Goal: Task Accomplishment & Management: Manage account settings

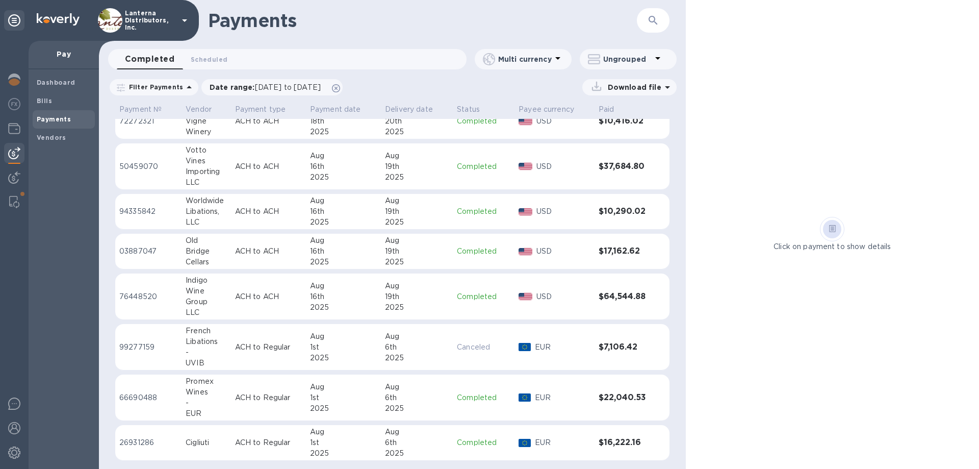
scroll to position [58, 0]
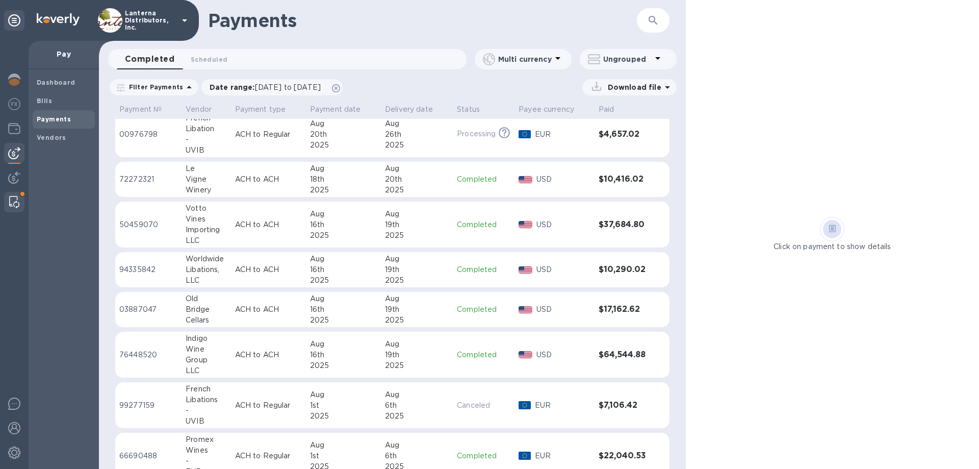
click at [15, 200] on img at bounding box center [14, 202] width 10 height 12
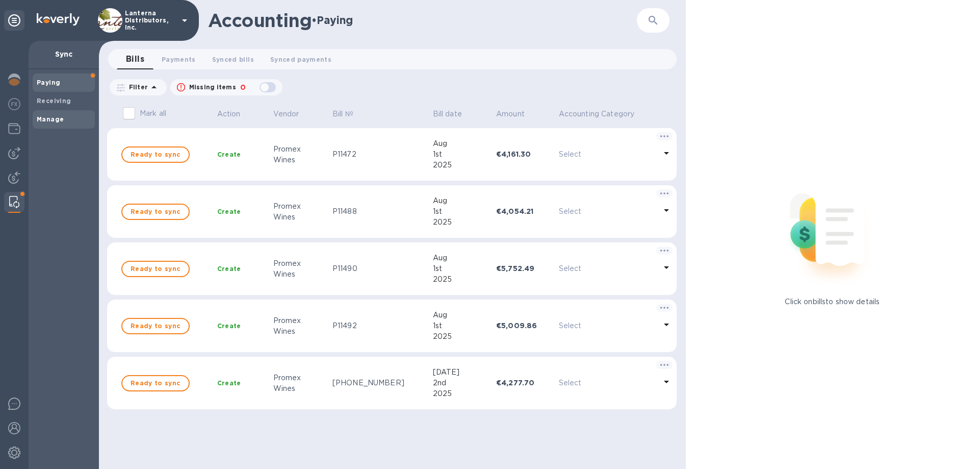
click at [54, 120] on b "Manage" at bounding box center [50, 119] width 27 height 8
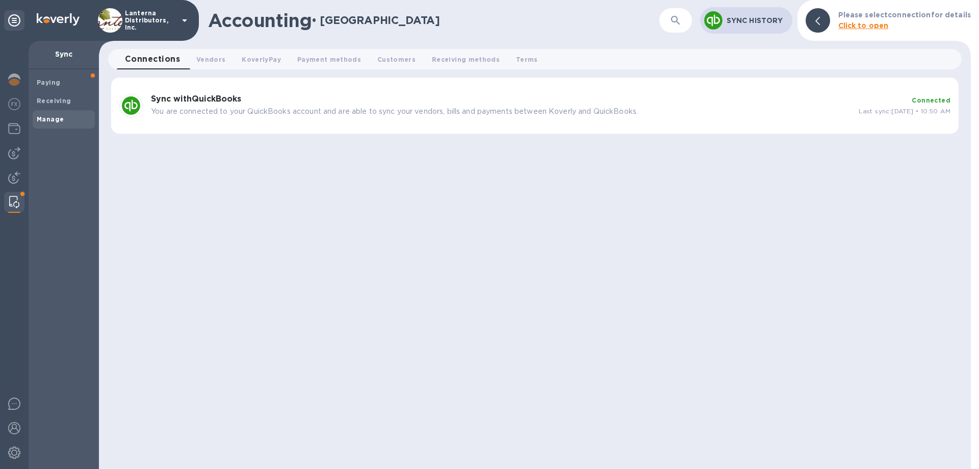
click at [272, 105] on div "Sync with QuickBooks You are connected to your QuickBooks account and are able …" at bounding box center [501, 105] width 708 height 31
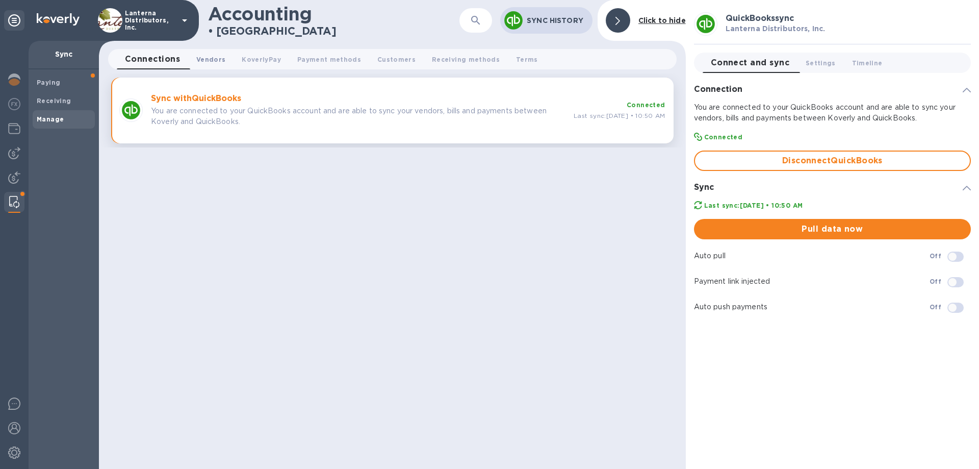
click at [213, 58] on span "Vendors 0" at bounding box center [210, 59] width 29 height 11
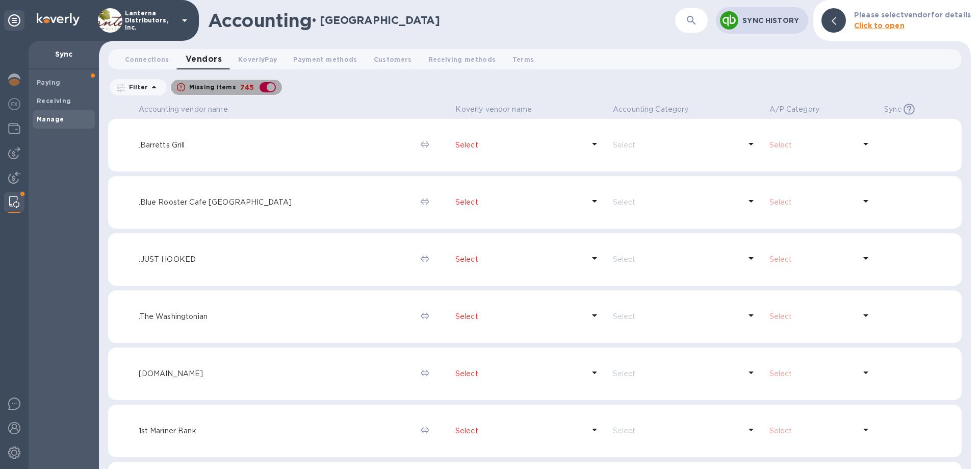
click at [267, 88] on div "button" at bounding box center [268, 87] width 20 height 14
checkbox input "false"
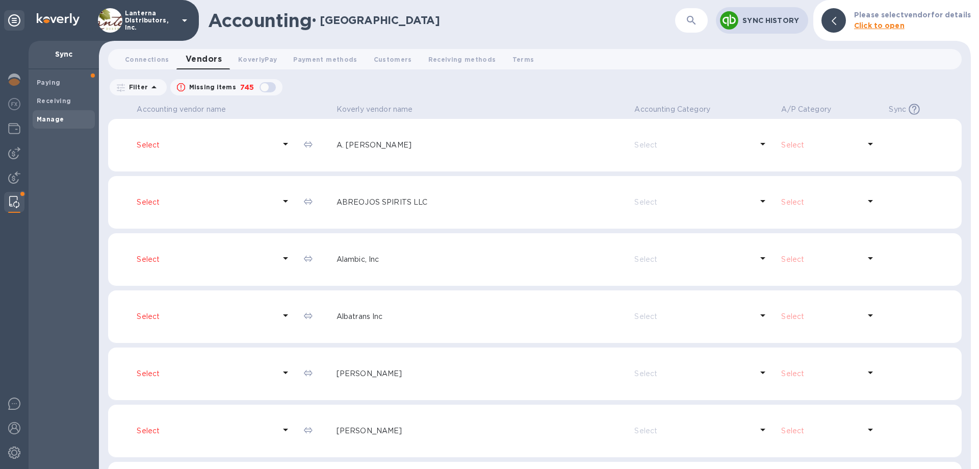
click at [695, 22] on icon "button" at bounding box center [691, 20] width 9 height 9
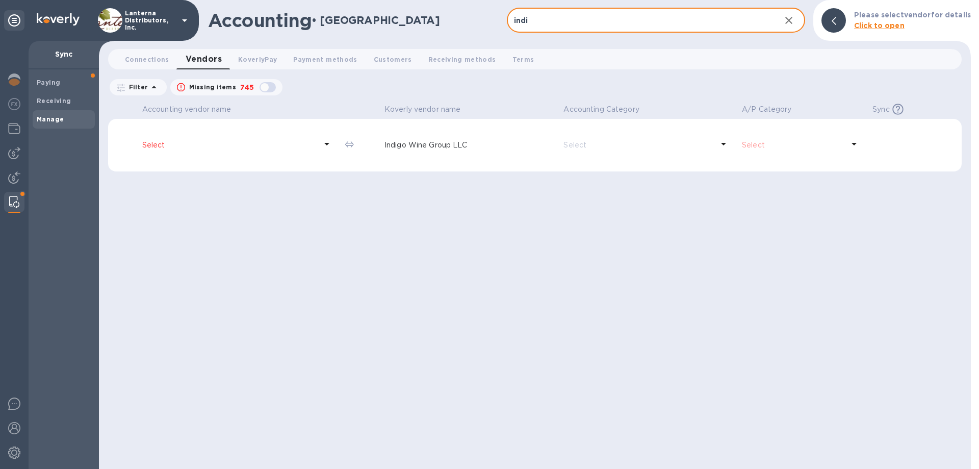
type input "indi"
click at [155, 140] on p "Select" at bounding box center [229, 145] width 174 height 11
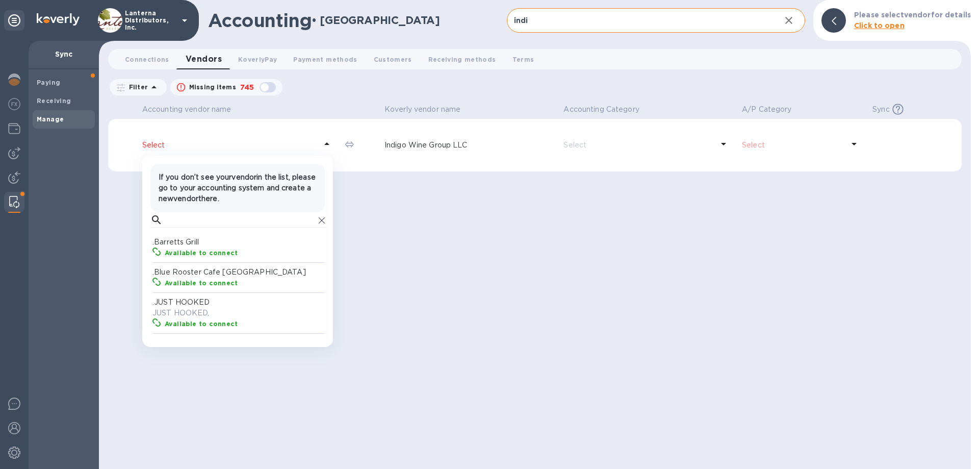
scroll to position [102, 176]
click at [207, 222] on input "text" at bounding box center [241, 219] width 148 height 15
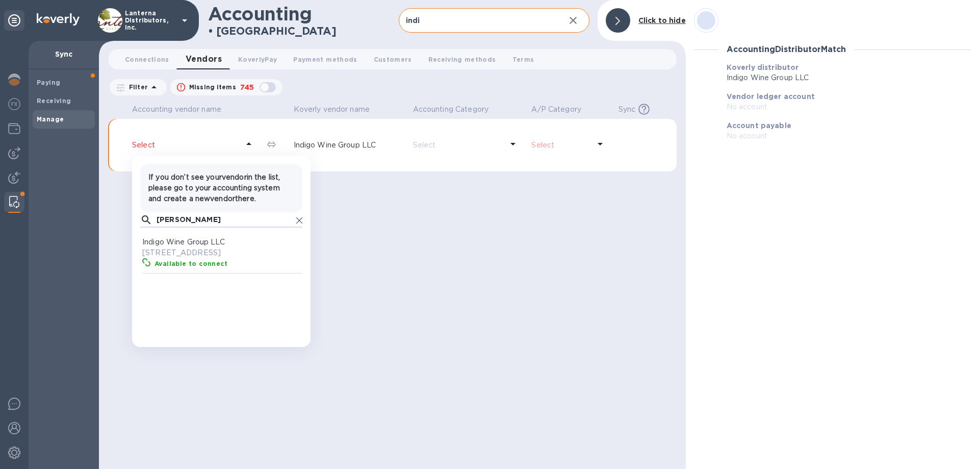
scroll to position [102, 162]
type input "[PERSON_NAME]"
click at [228, 258] on p "[STREET_ADDRESS]" at bounding box center [223, 252] width 162 height 11
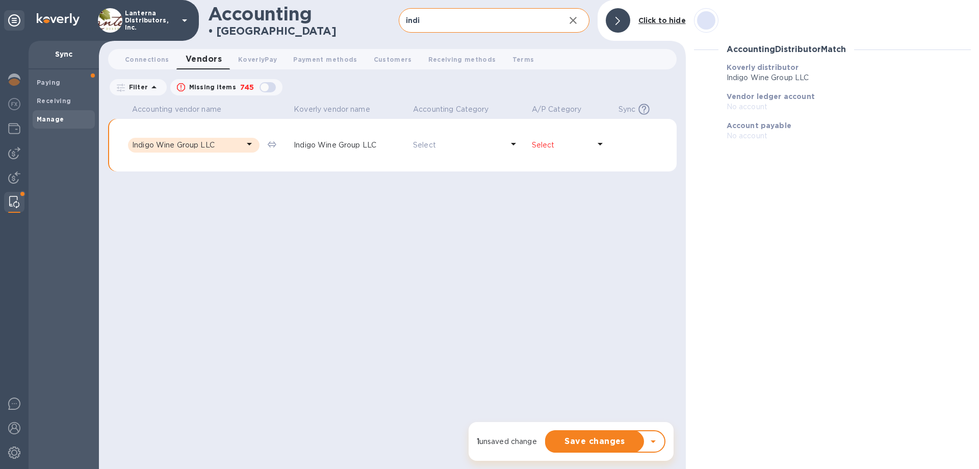
click at [599, 144] on icon at bounding box center [600, 144] width 5 height 3
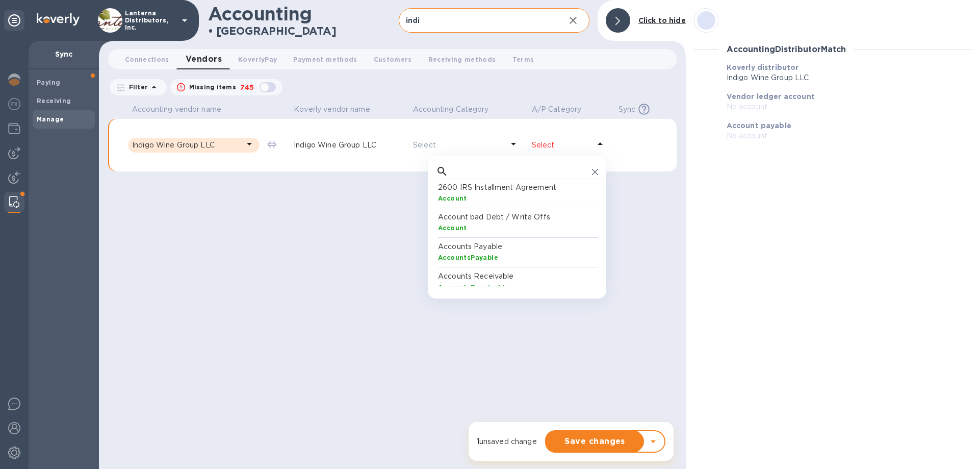
scroll to position [49, 0]
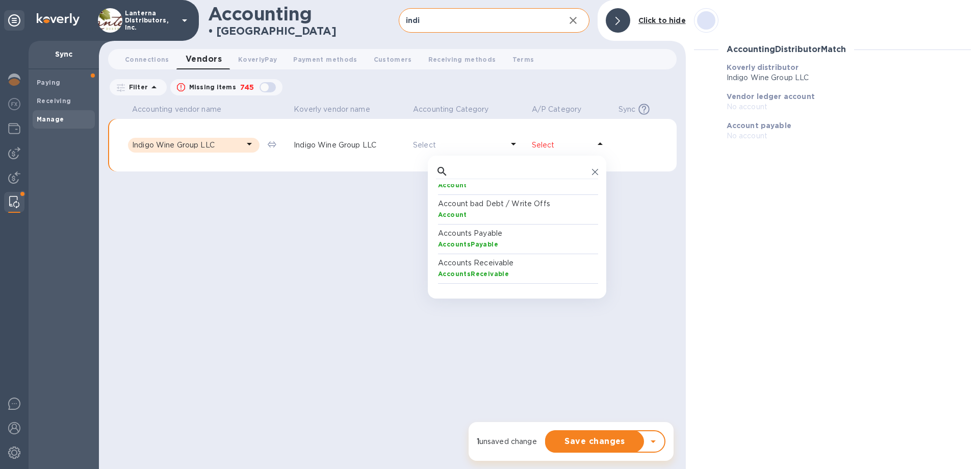
click at [488, 242] on b "AccountsPayable" at bounding box center [468, 244] width 60 height 8
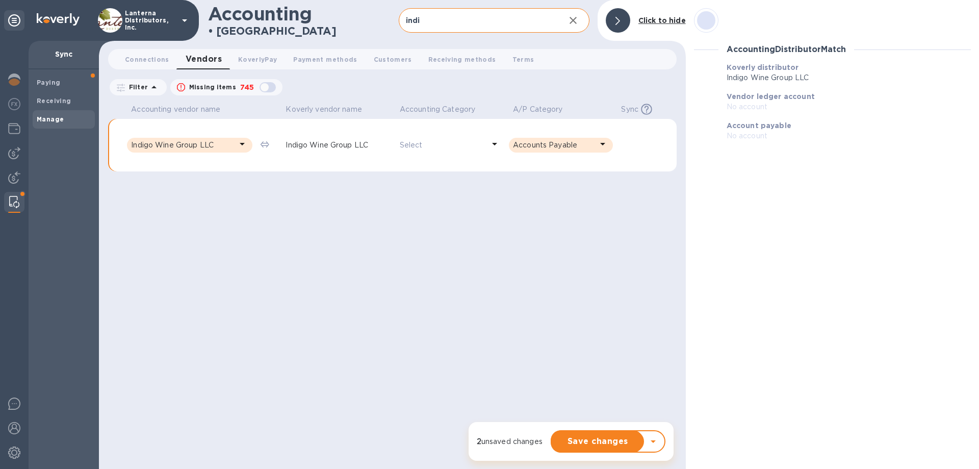
click at [448, 144] on p "Select" at bounding box center [442, 145] width 85 height 11
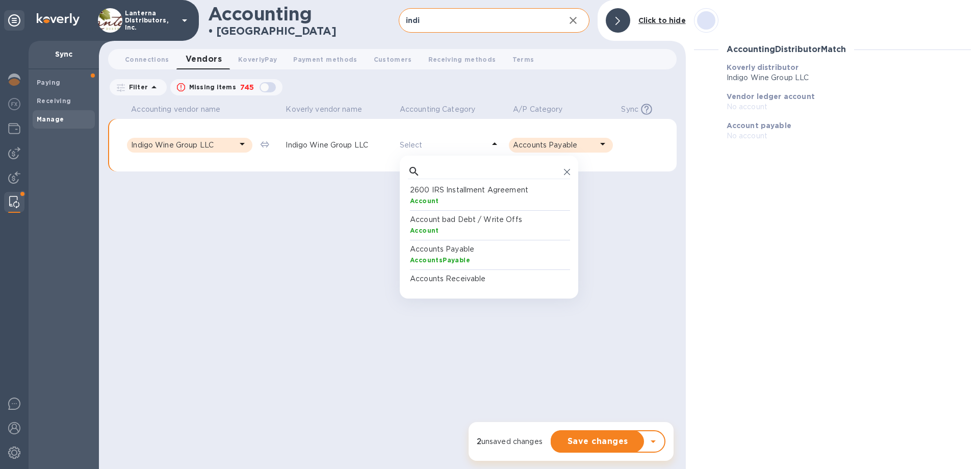
scroll to position [0, 0]
click at [494, 178] on input "text" at bounding box center [492, 171] width 136 height 15
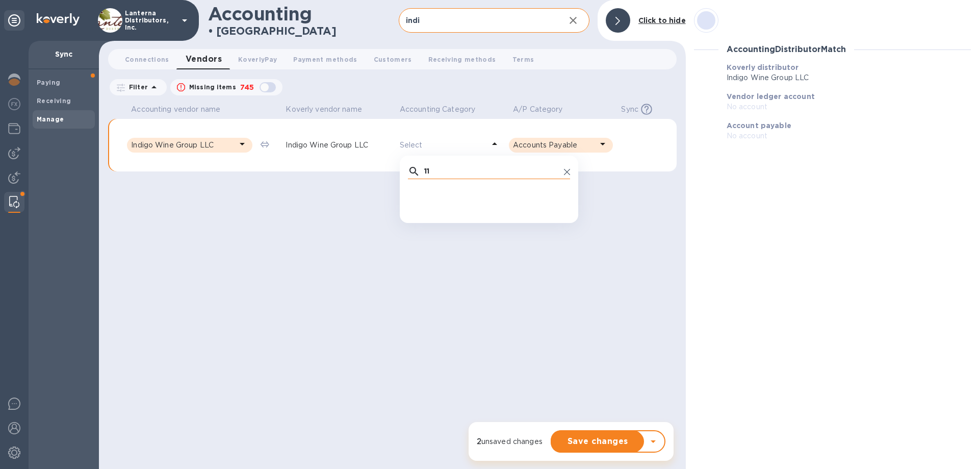
type input "1"
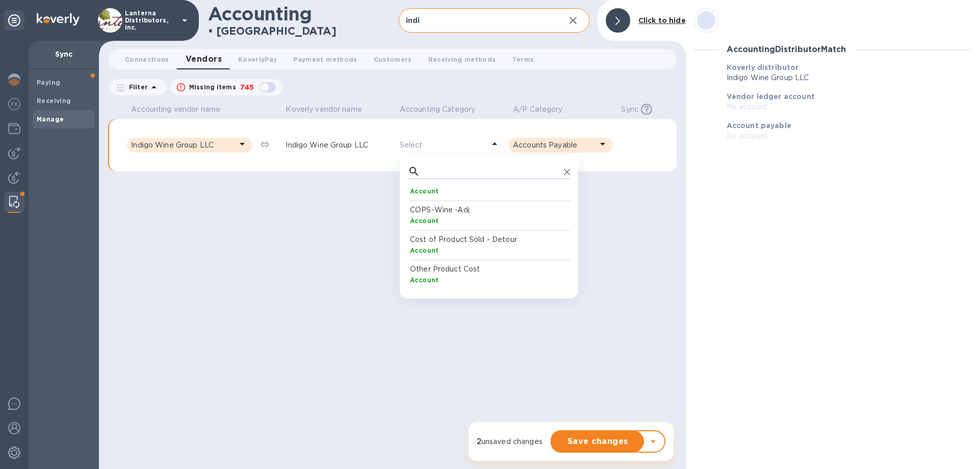
scroll to position [882, 0]
click at [581, 361] on div "Accounting vendor name [PERSON_NAME] vendor name Accounting Category A/P Catego…" at bounding box center [392, 285] width 569 height 368
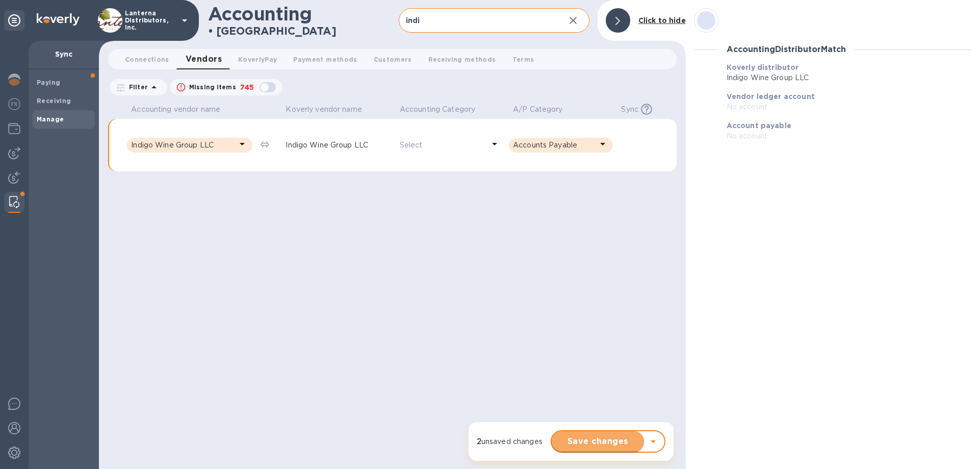
click at [601, 444] on span "Save changes" at bounding box center [598, 441] width 76 height 12
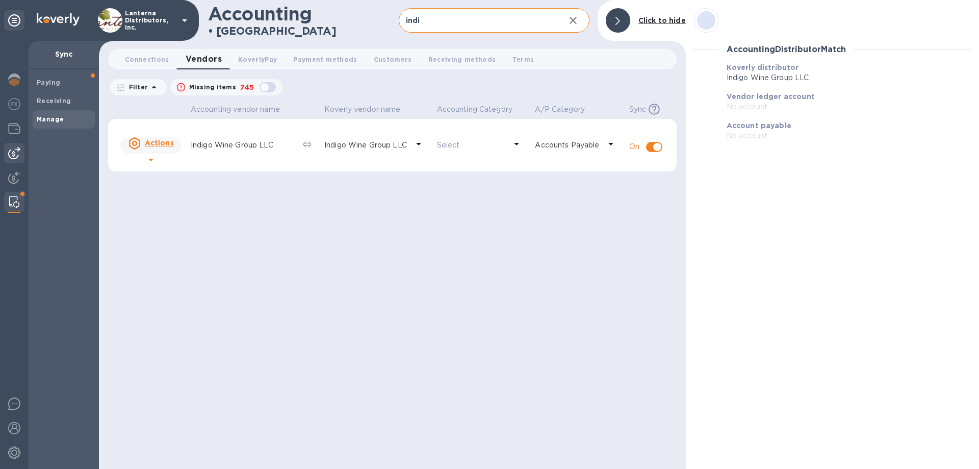
click at [8, 149] on img at bounding box center [14, 153] width 12 height 12
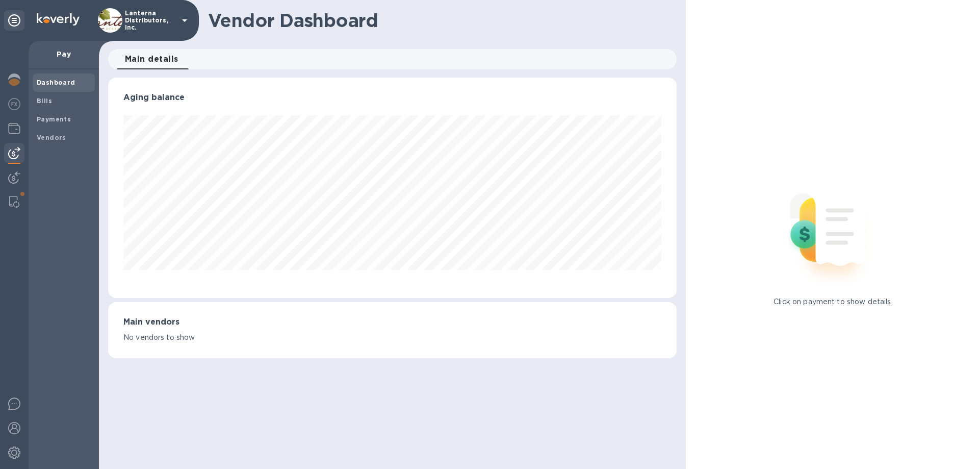
scroll to position [220, 568]
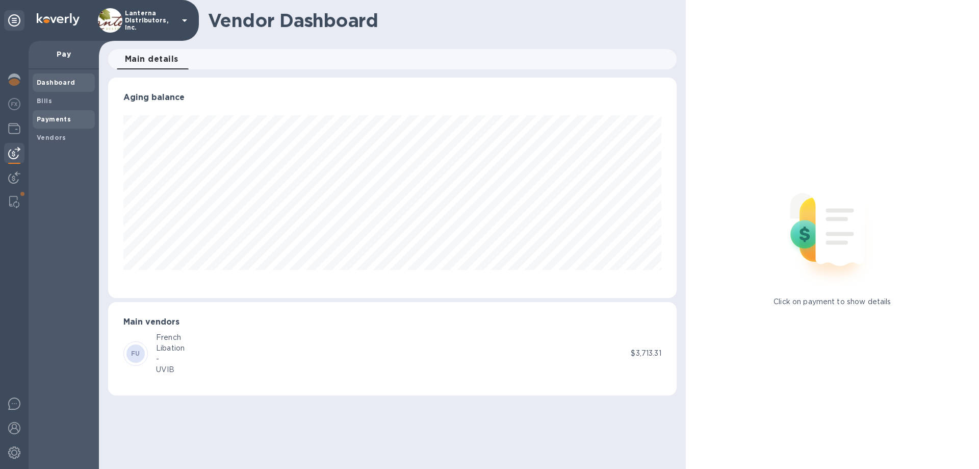
click at [62, 120] on b "Payments" at bounding box center [54, 119] width 34 height 8
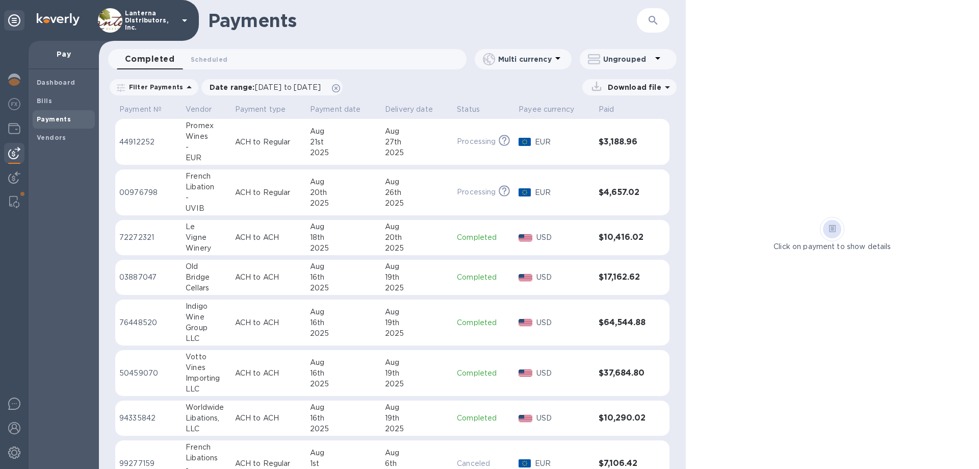
click at [305, 321] on td "ACH to ACH" at bounding box center [268, 322] width 75 height 46
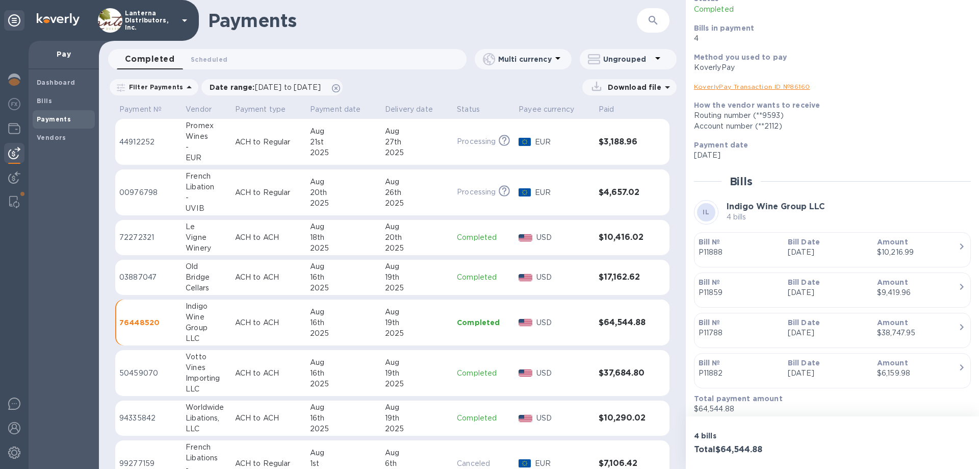
scroll to position [86, 0]
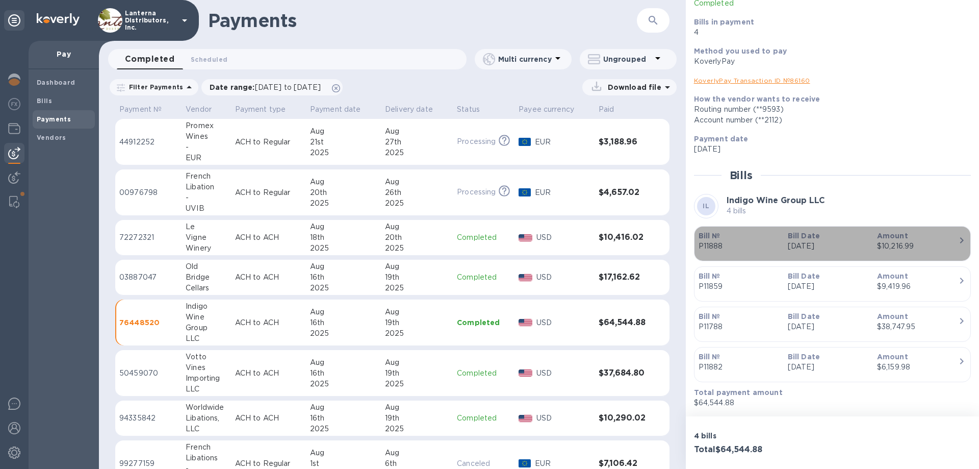
click at [721, 241] on p "P11888" at bounding box center [739, 246] width 81 height 11
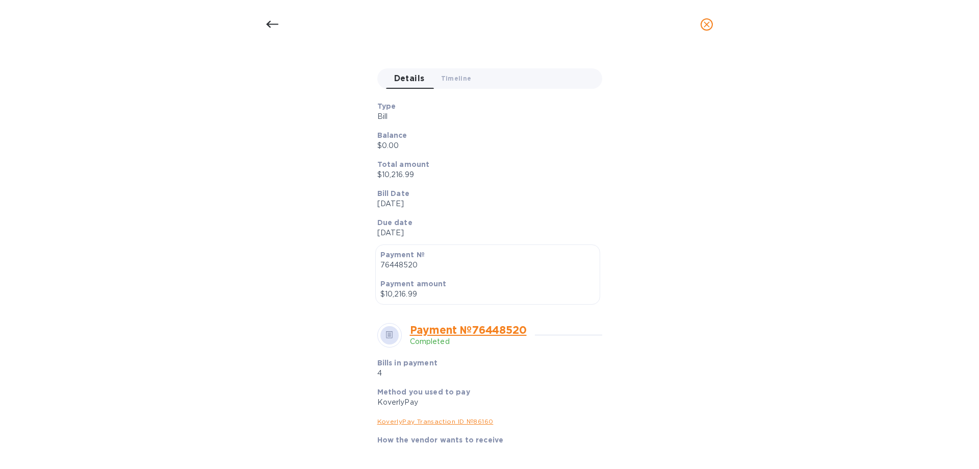
scroll to position [0, 0]
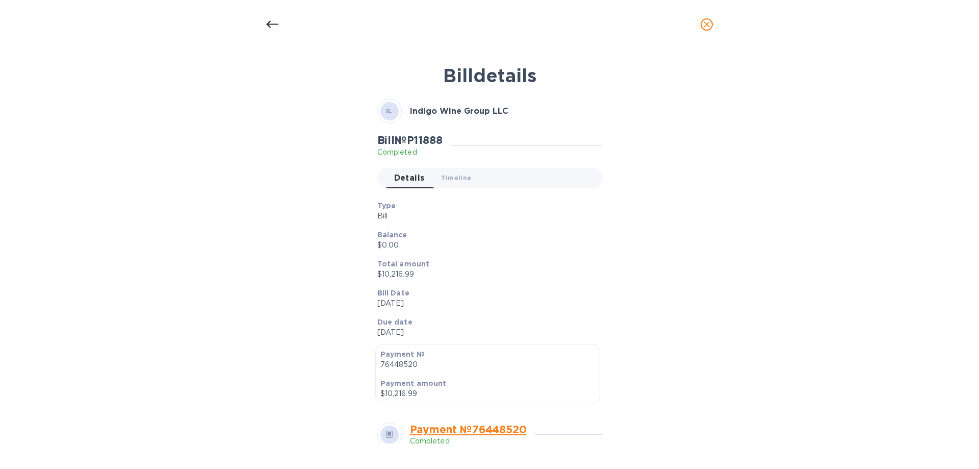
click at [272, 22] on icon at bounding box center [272, 24] width 12 height 12
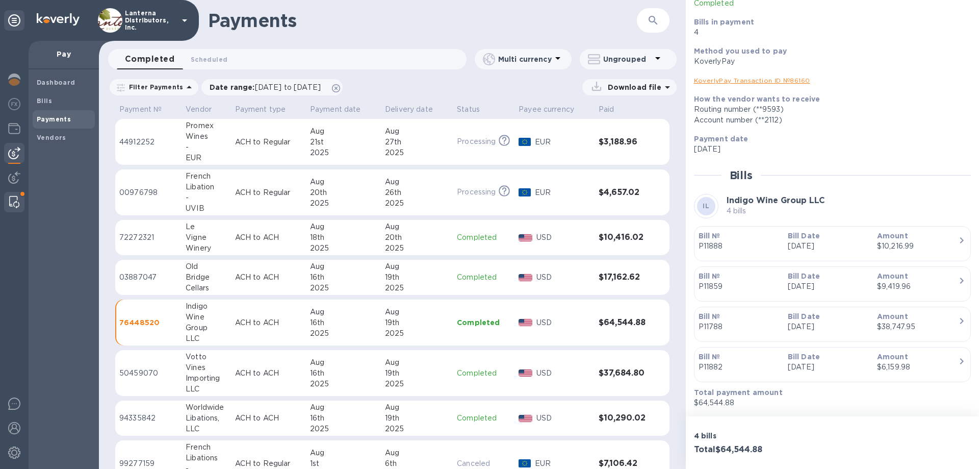
click at [13, 203] on img at bounding box center [14, 202] width 10 height 12
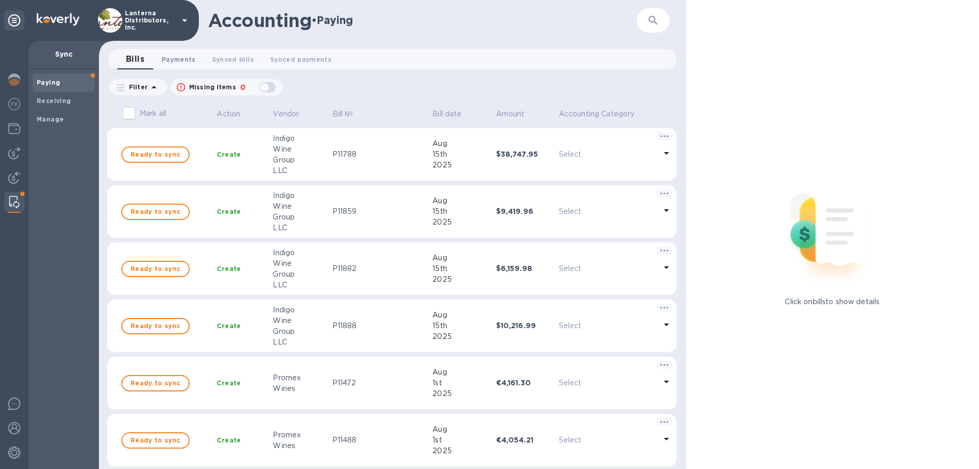
click at [173, 58] on span "Payments 0" at bounding box center [179, 59] width 34 height 11
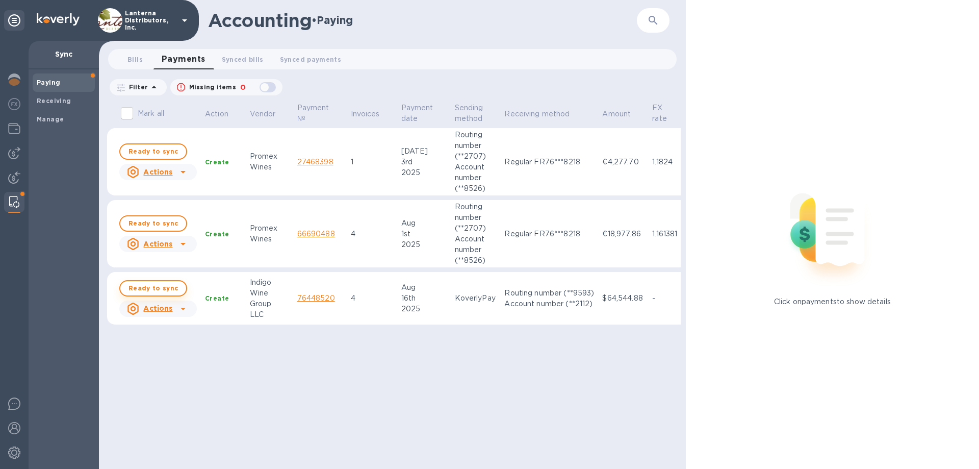
click at [155, 288] on span "Ready to sync" at bounding box center [153, 288] width 49 height 12
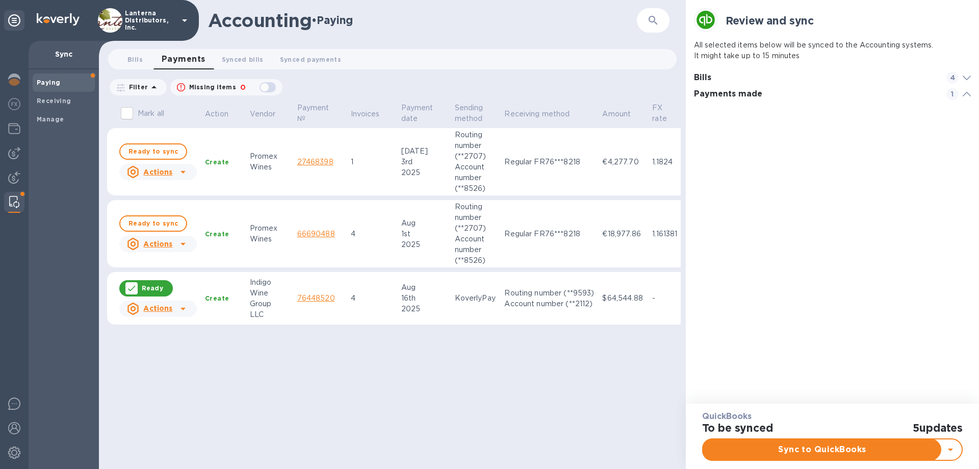
scroll to position [4, 281]
click at [850, 445] on span "Sync to QuickBooks" at bounding box center [823, 449] width 222 height 12
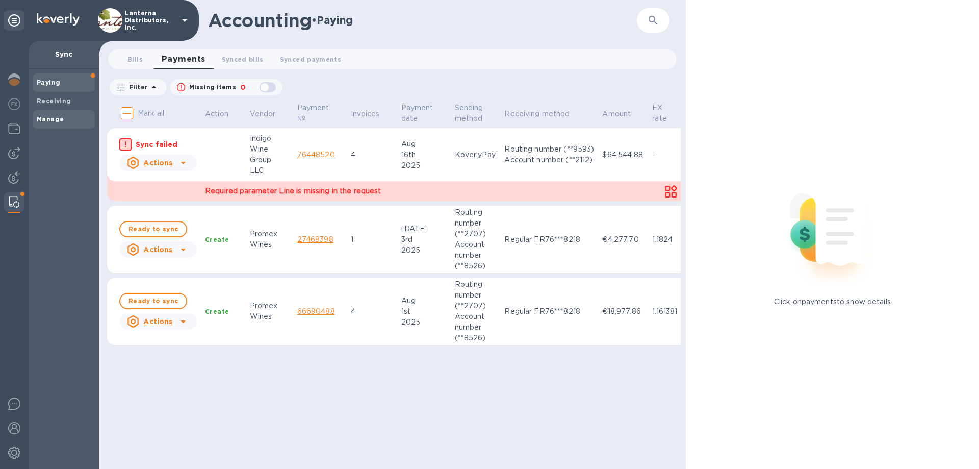
click at [44, 114] on div "Manage" at bounding box center [64, 119] width 62 height 18
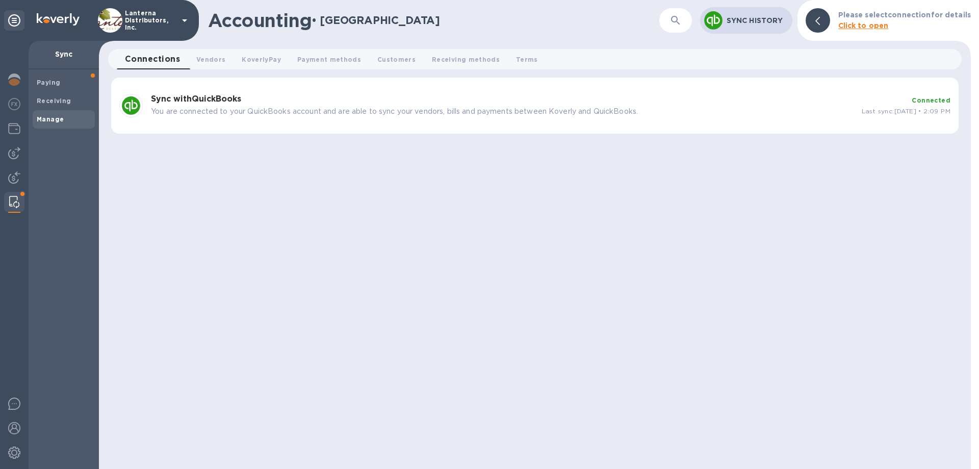
click at [497, 97] on h3 "Sync with QuickBooks" at bounding box center [502, 99] width 703 height 10
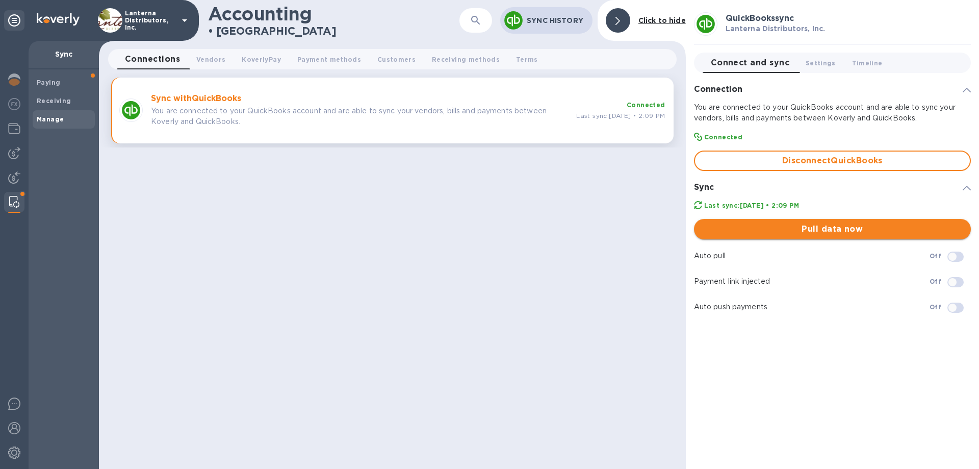
click at [800, 235] on button "Pull data now" at bounding box center [832, 229] width 277 height 20
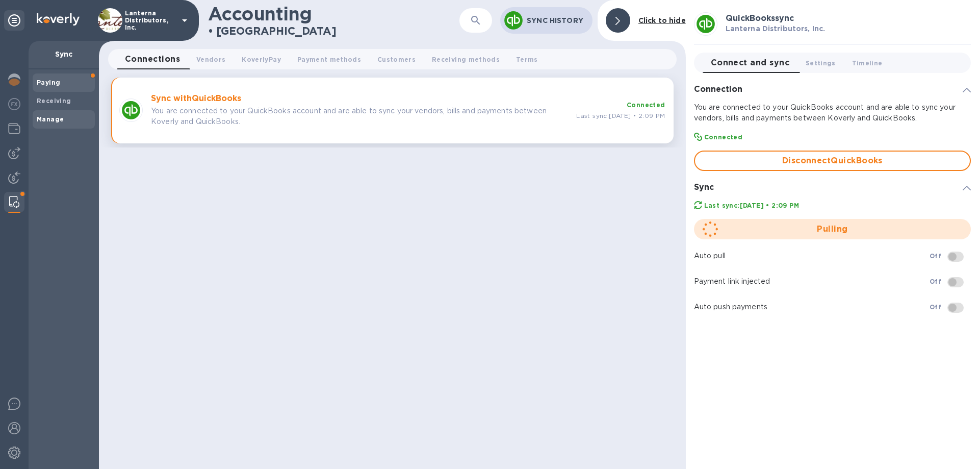
click at [68, 81] on span "Paying" at bounding box center [64, 83] width 54 height 10
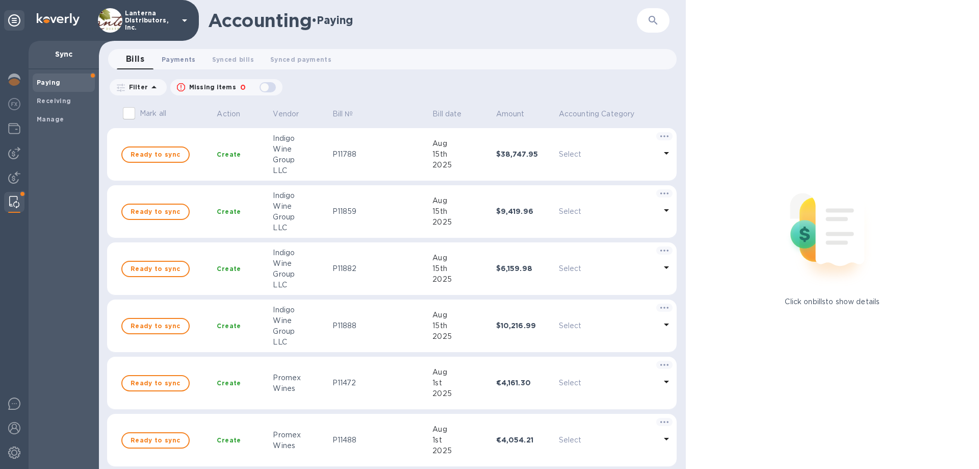
click at [186, 61] on span "Payments 0" at bounding box center [179, 59] width 34 height 11
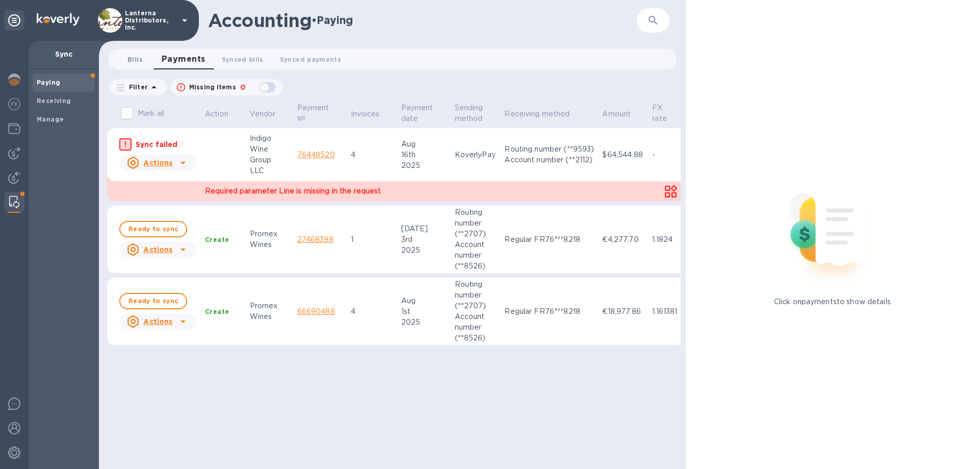
click at [137, 55] on span "Bills 0" at bounding box center [135, 59] width 15 height 11
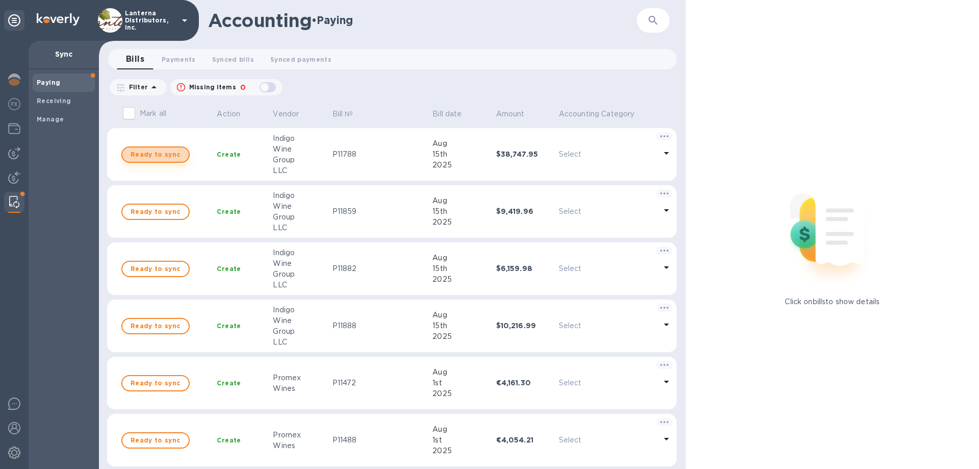
click at [162, 153] on span "Ready to sync" at bounding box center [155, 154] width 49 height 12
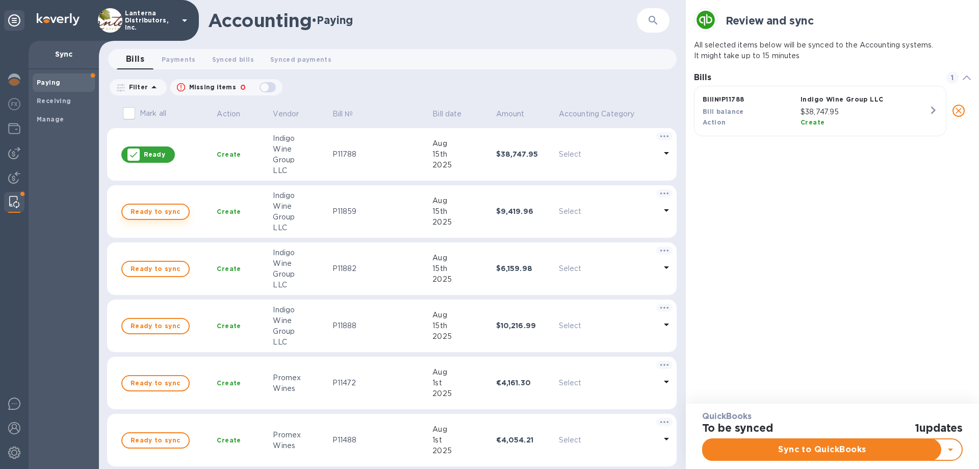
scroll to position [55, 281]
click at [159, 213] on span "Ready to sync" at bounding box center [155, 212] width 49 height 12
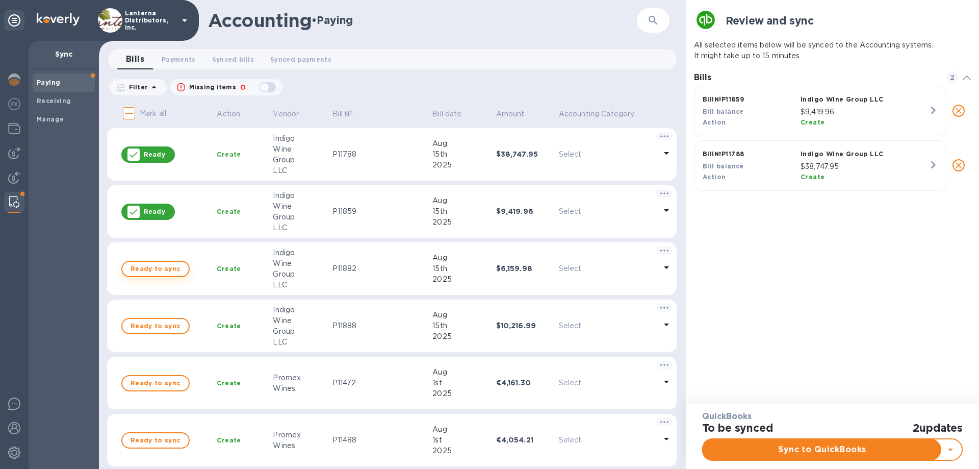
scroll to position [110, 281]
click at [153, 266] on span "Ready to sync" at bounding box center [155, 269] width 49 height 12
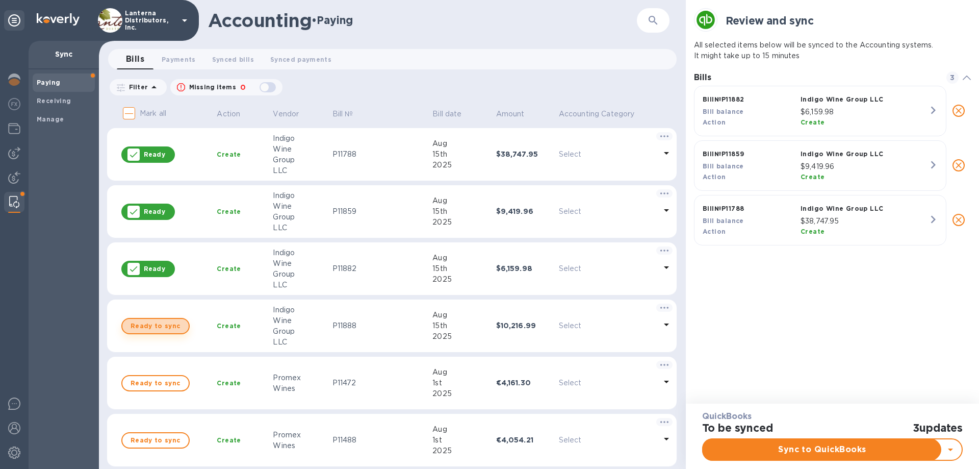
scroll to position [1, 1]
click at [166, 324] on span "Ready to sync" at bounding box center [155, 326] width 49 height 12
click at [835, 447] on span "Sync to QuickBooks" at bounding box center [823, 449] width 222 height 12
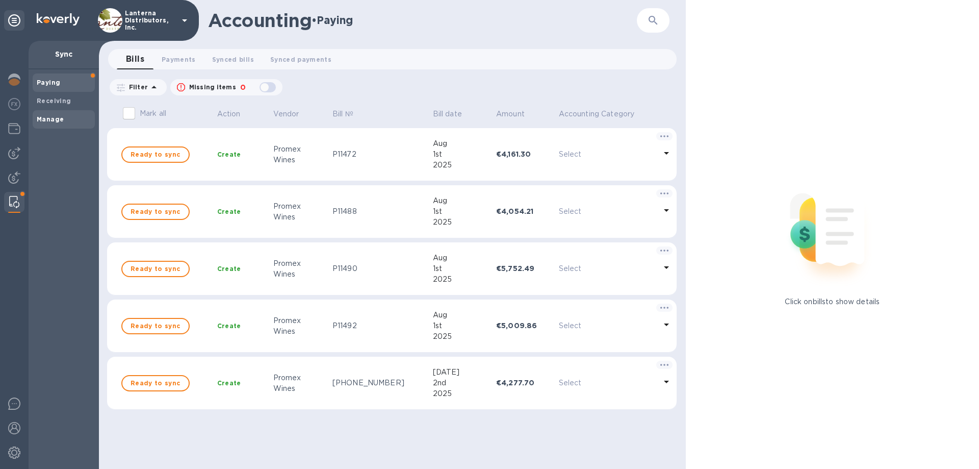
click at [52, 120] on b "Manage" at bounding box center [50, 119] width 27 height 8
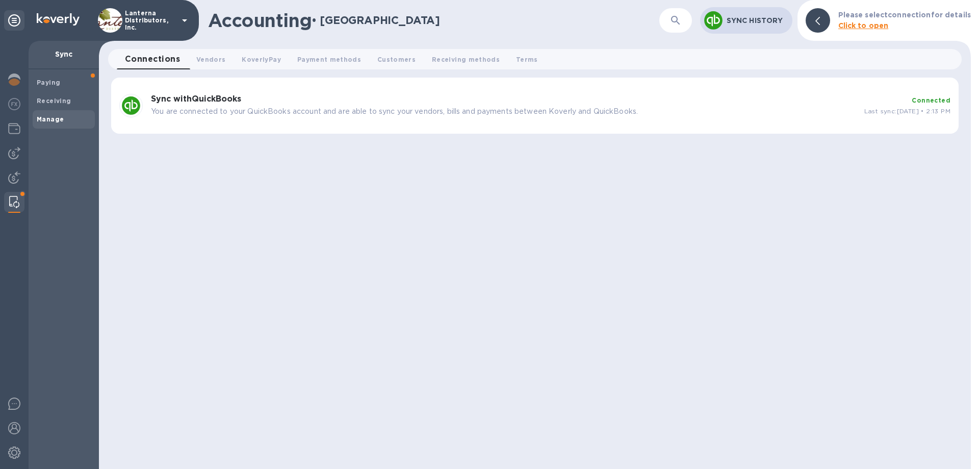
click at [236, 110] on p "You are connected to your QuickBooks account and are able to sync your vendors,…" at bounding box center [504, 111] width 706 height 11
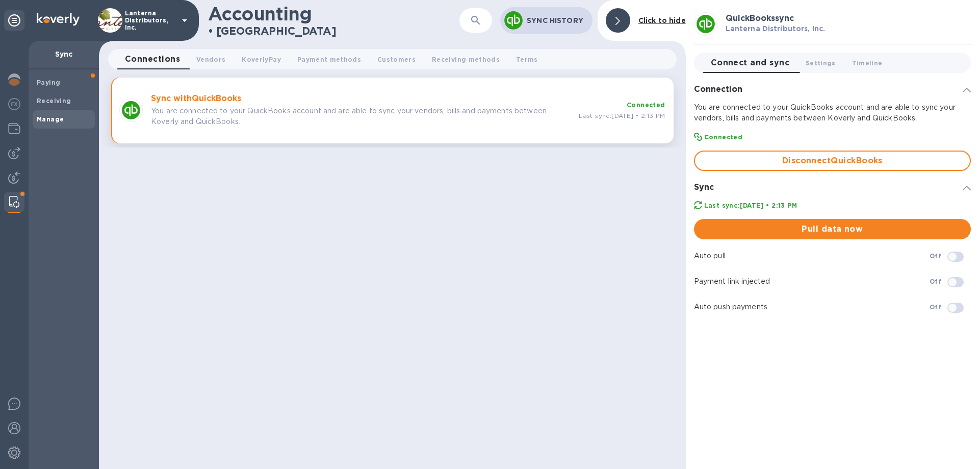
click at [960, 254] on input "checkbox" at bounding box center [953, 256] width 52 height 17
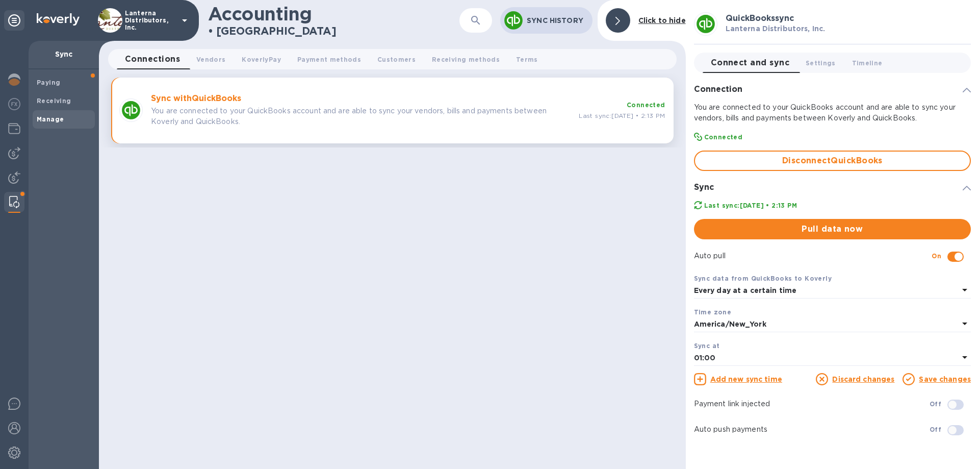
click at [960, 289] on icon at bounding box center [965, 290] width 12 height 12
click at [877, 335] on p "With frequency" at bounding box center [828, 333] width 253 height 11
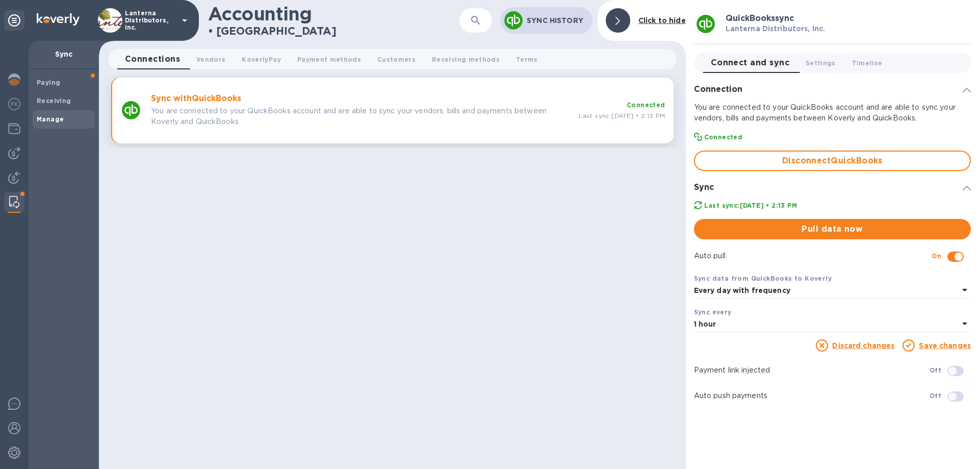
click at [951, 259] on input "checkbox" at bounding box center [959, 256] width 52 height 17
checkbox input "false"
